Goal: Find specific page/section: Find specific page/section

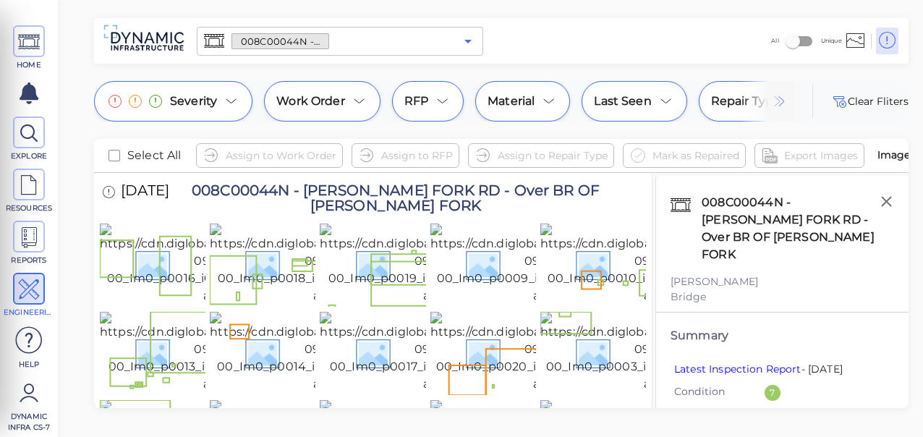
scroll to position [1661, 0]
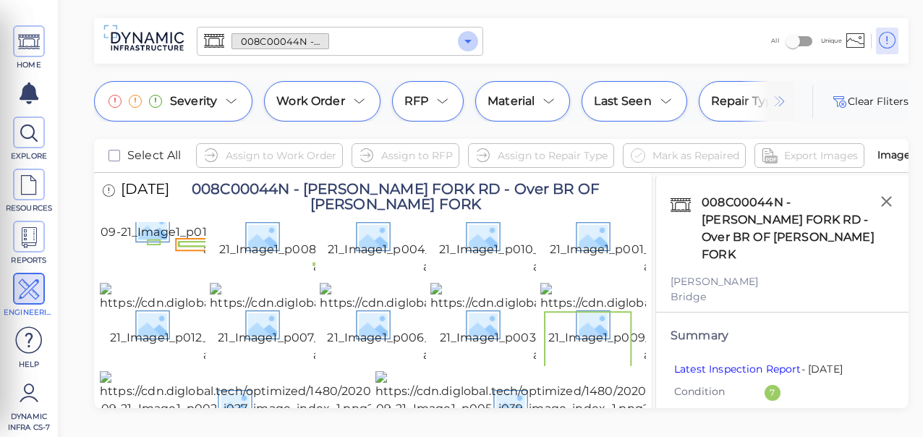
click at [467, 39] on icon "Open" at bounding box center [467, 41] width 17 height 17
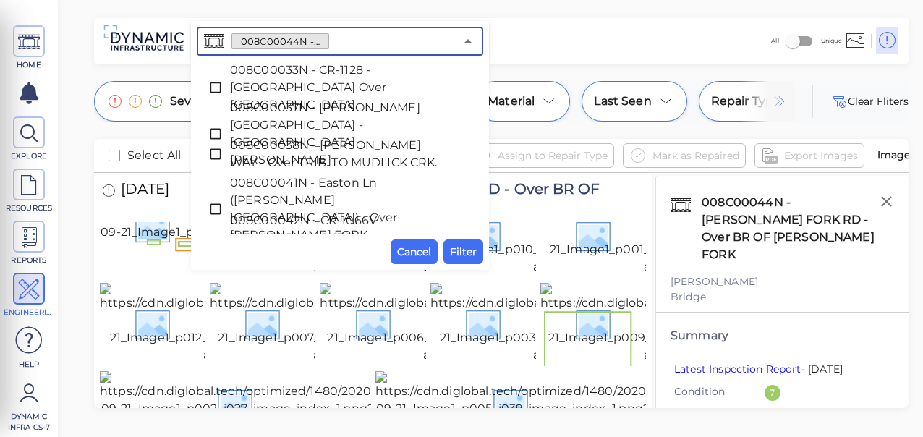
scroll to position [611, 0]
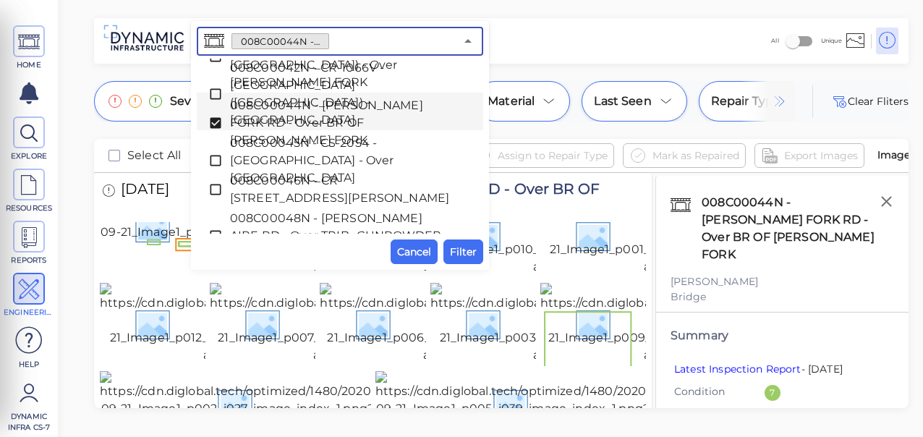
click at [215, 118] on icon at bounding box center [215, 123] width 11 height 11
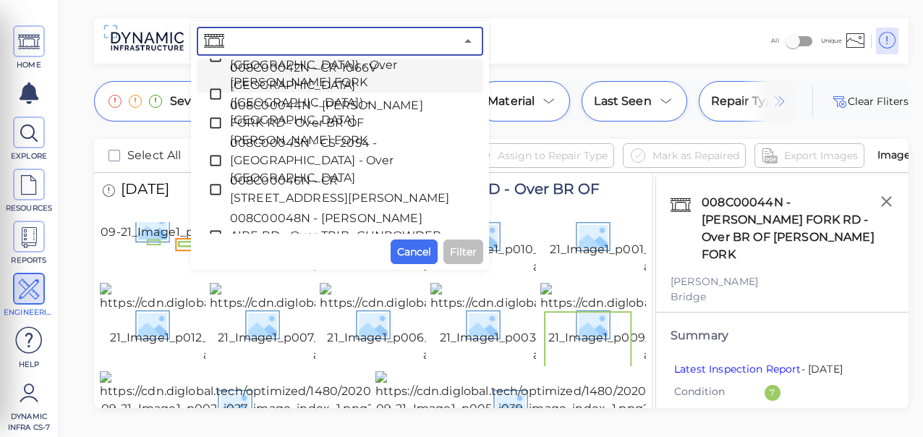
click at [534, 38] on div "All Unique" at bounding box center [697, 41] width 417 height 40
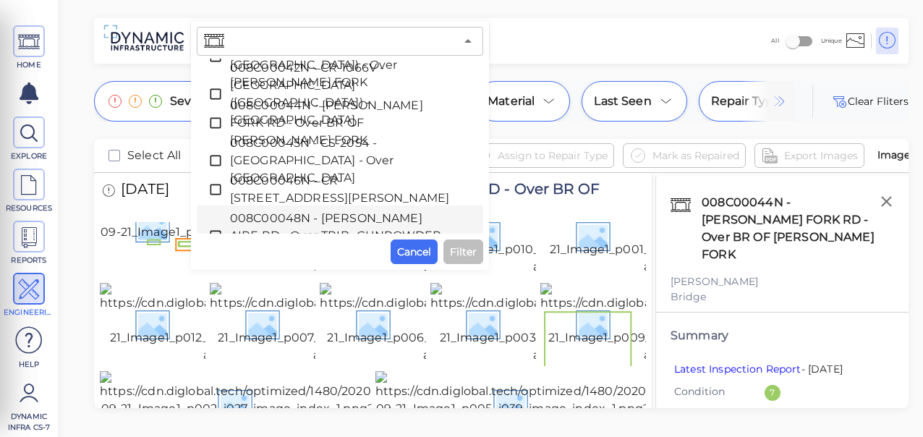
click at [460, 255] on span "Filter" at bounding box center [463, 251] width 27 height 17
click at [405, 249] on span "Cancel" at bounding box center [414, 251] width 34 height 17
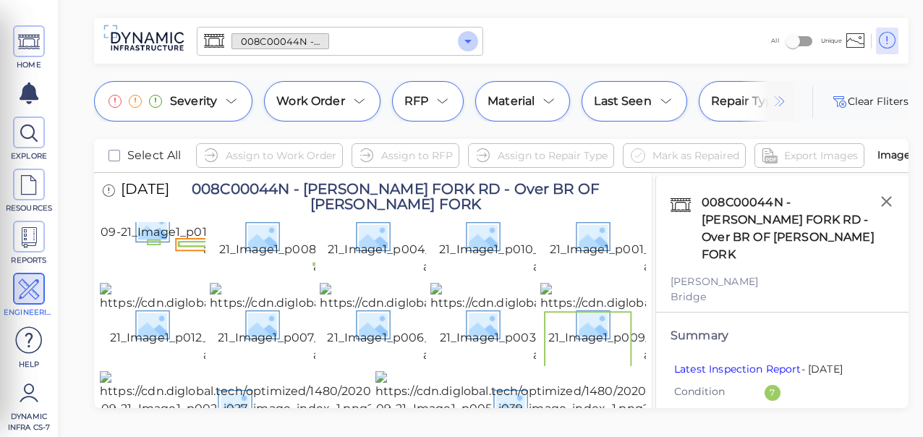
click at [469, 38] on icon "Open" at bounding box center [467, 41] width 17 height 17
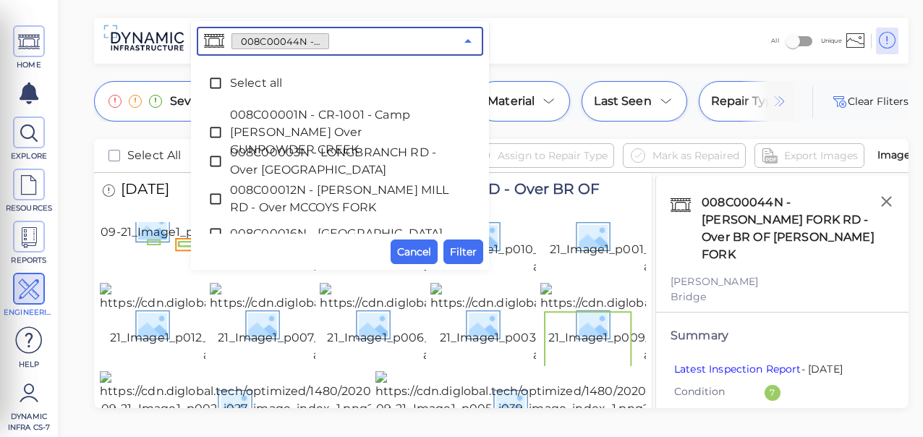
scroll to position [507, 0]
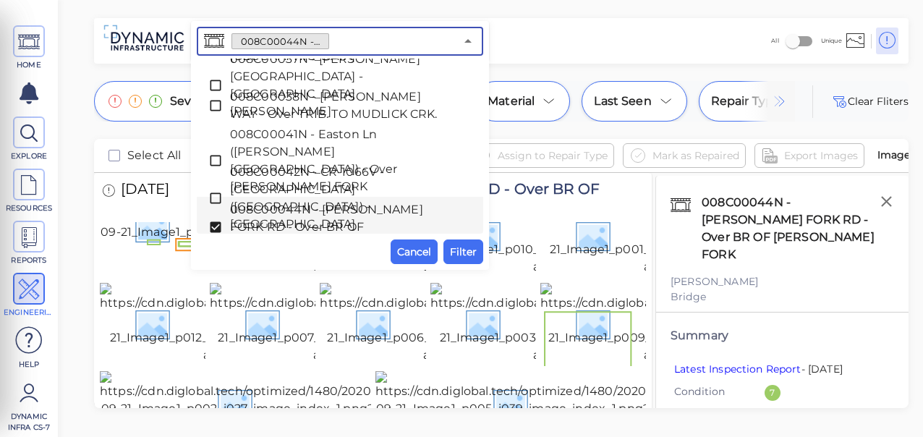
click at [211, 222] on icon at bounding box center [215, 227] width 11 height 11
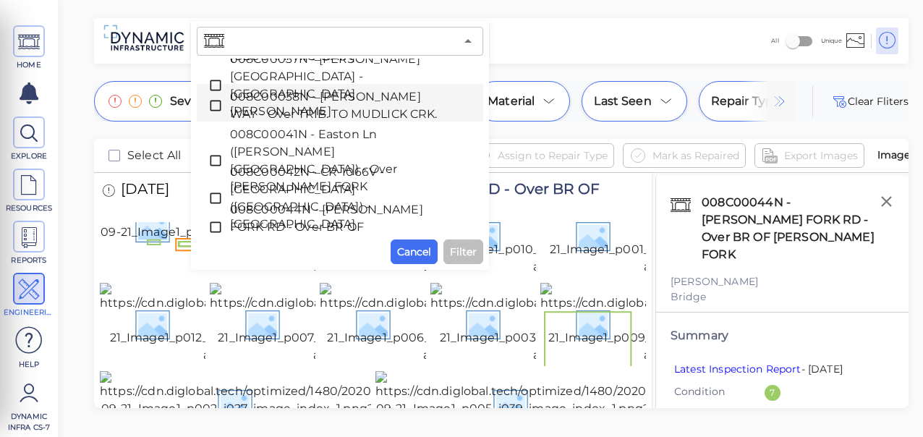
click at [530, 30] on div "All Unique" at bounding box center [697, 41] width 417 height 40
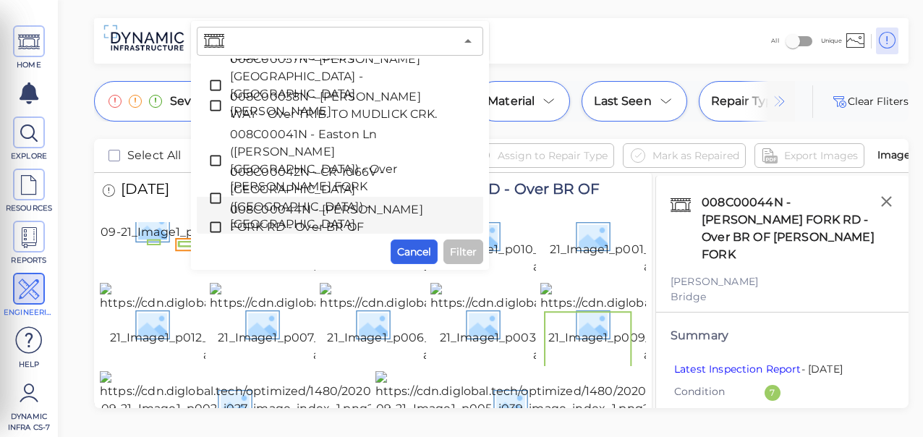
click at [406, 247] on span "Cancel" at bounding box center [414, 251] width 34 height 17
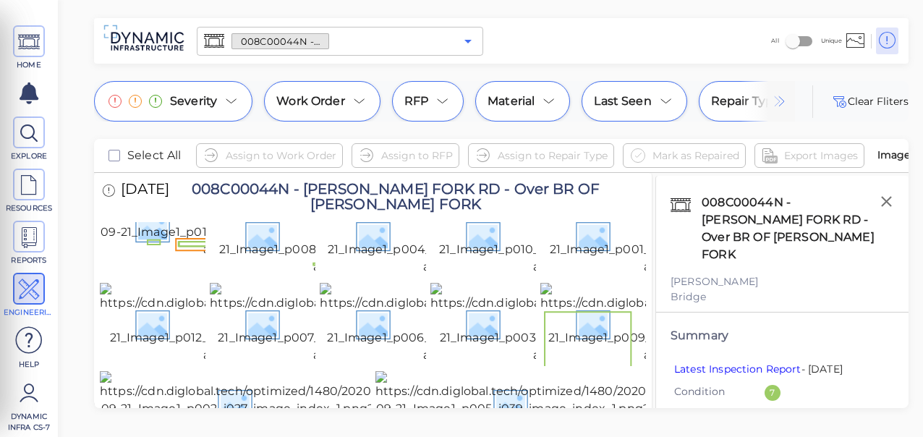
click at [472, 39] on icon "Open" at bounding box center [467, 41] width 17 height 17
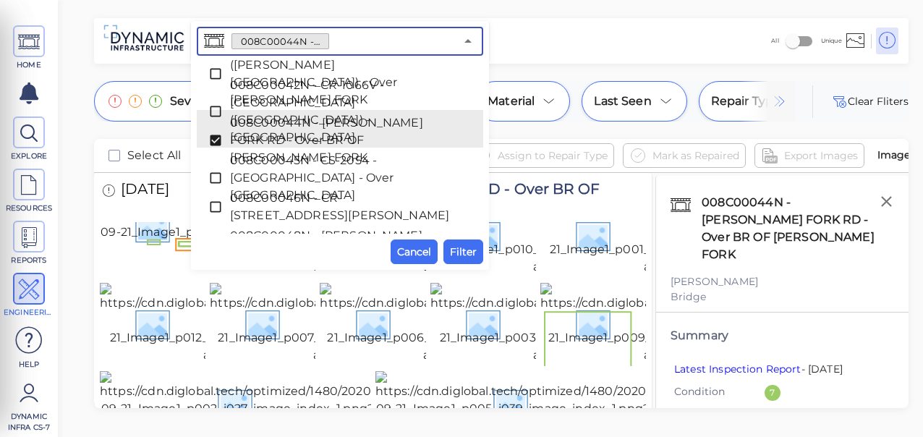
scroll to position [611, 0]
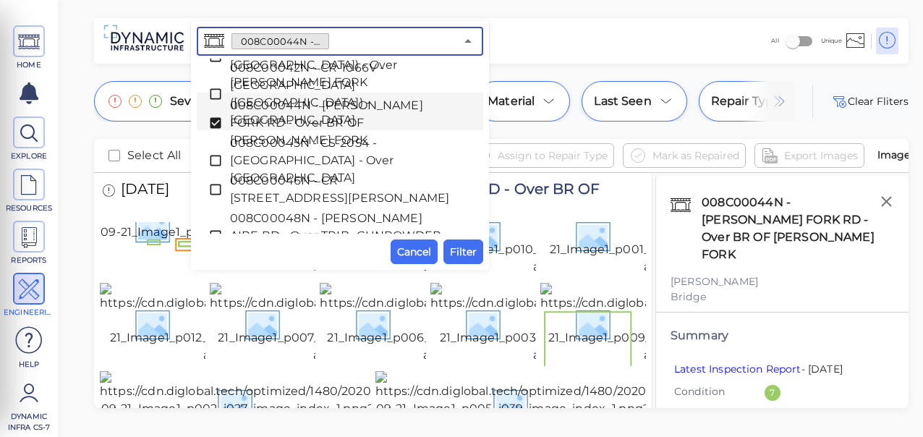
click at [214, 118] on icon at bounding box center [215, 123] width 11 height 11
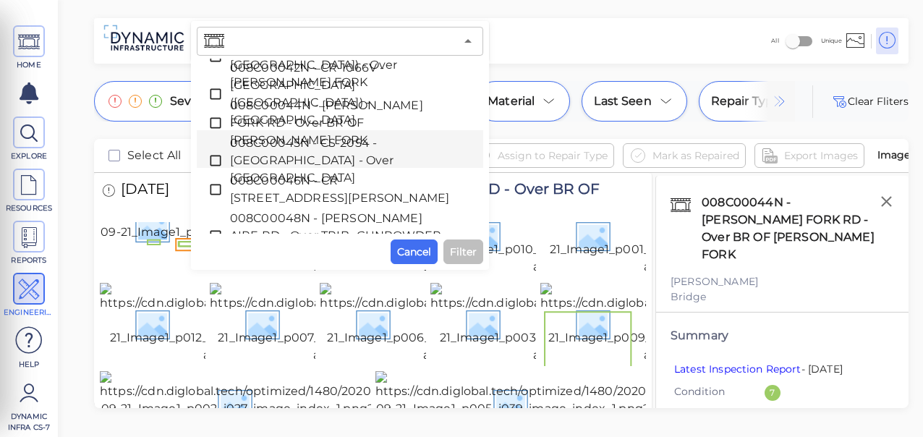
click at [527, 35] on div "All Unique" at bounding box center [697, 41] width 417 height 40
click at [389, 39] on input "text" at bounding box center [341, 41] width 228 height 20
click at [518, 52] on div "All Unique" at bounding box center [697, 41] width 417 height 40
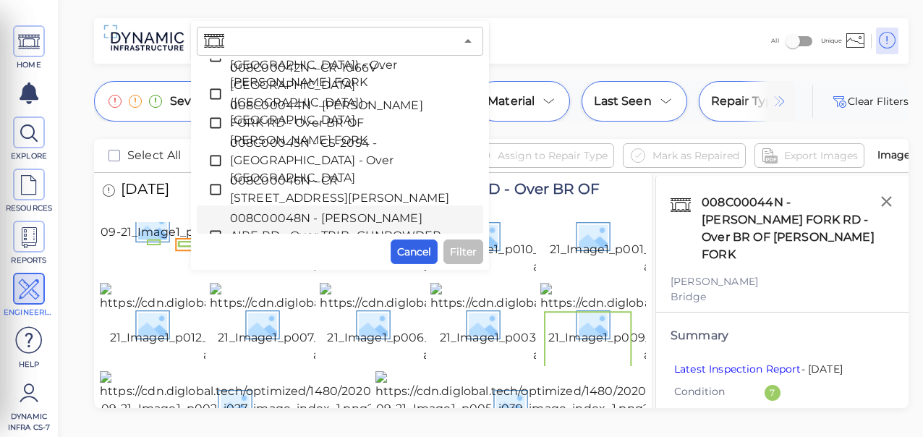
click at [405, 250] on span "Cancel" at bounding box center [414, 251] width 34 height 17
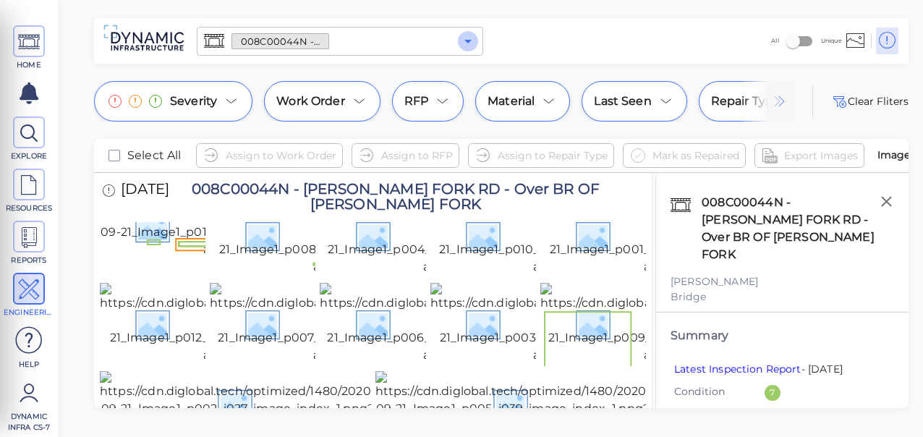
click at [467, 41] on icon "Open" at bounding box center [467, 42] width 7 height 4
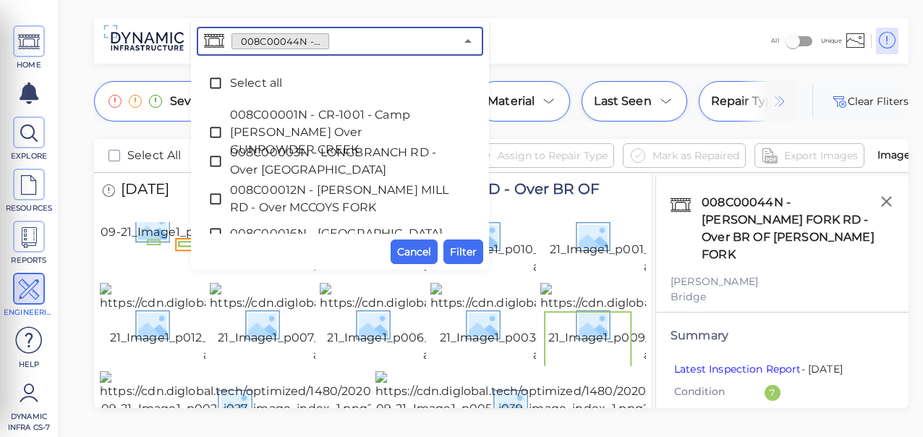
scroll to position [507, 0]
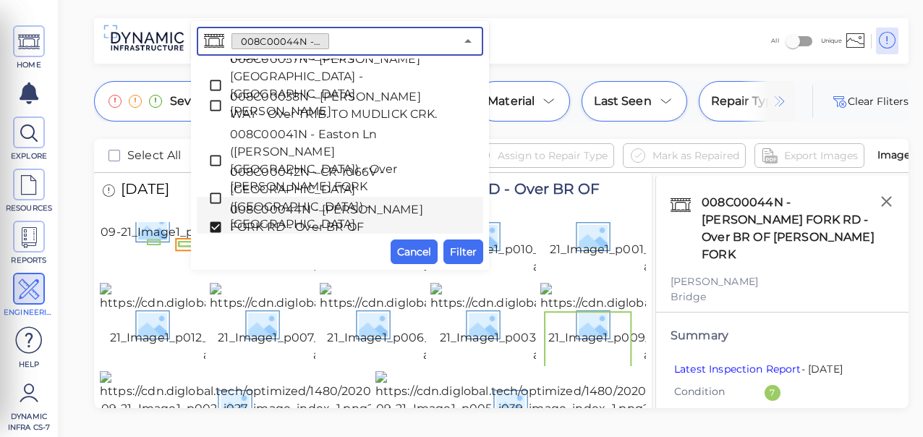
click at [213, 222] on icon at bounding box center [215, 227] width 11 height 11
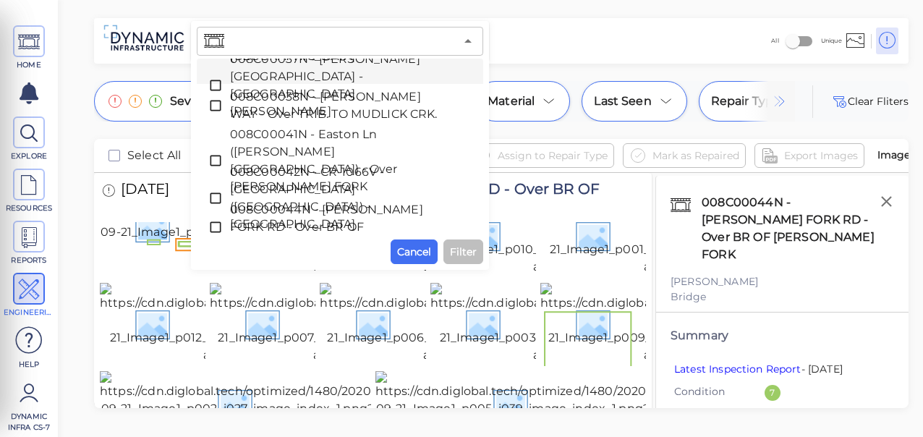
click at [70, 60] on div "HOME EXPLORE RESOURCES REPORTS ENGINEERING Help Dynamic Infra CS-7 How to My Di…" at bounding box center [461, 218] width 923 height 437
click at [150, 371] on img at bounding box center [238, 403] width 276 height 64
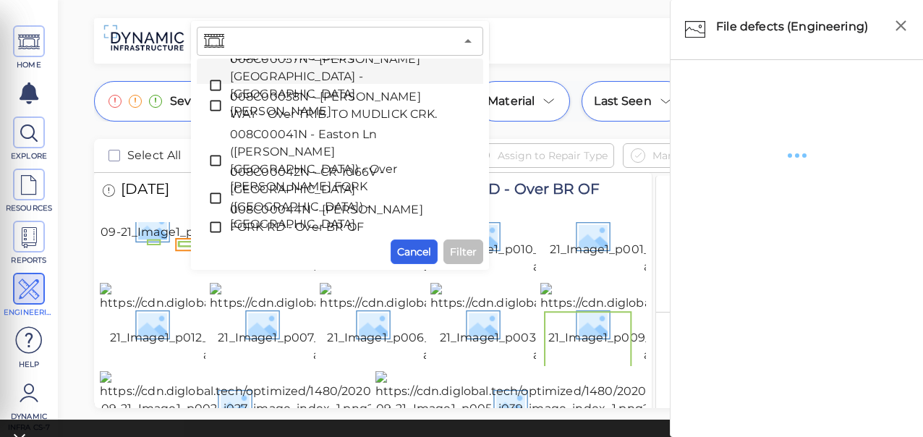
click at [419, 247] on span "Cancel" at bounding box center [414, 251] width 34 height 17
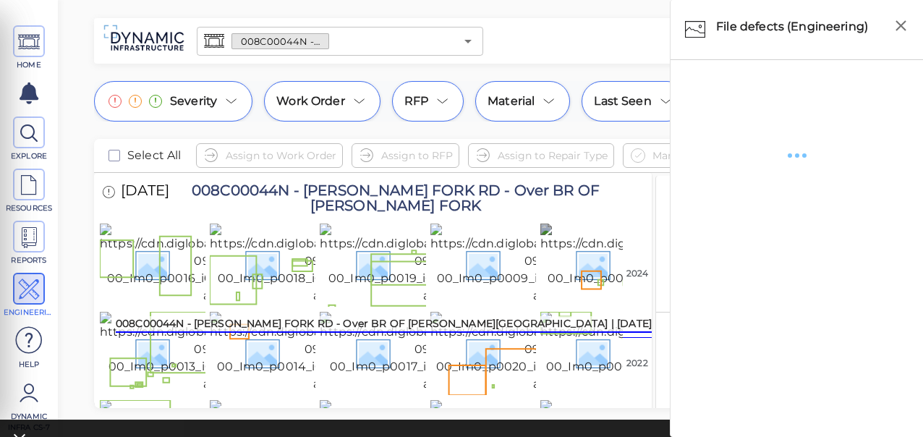
click at [589, 279] on img at bounding box center [675, 264] width 270 height 81
